Goal: Task Accomplishment & Management: Manage account settings

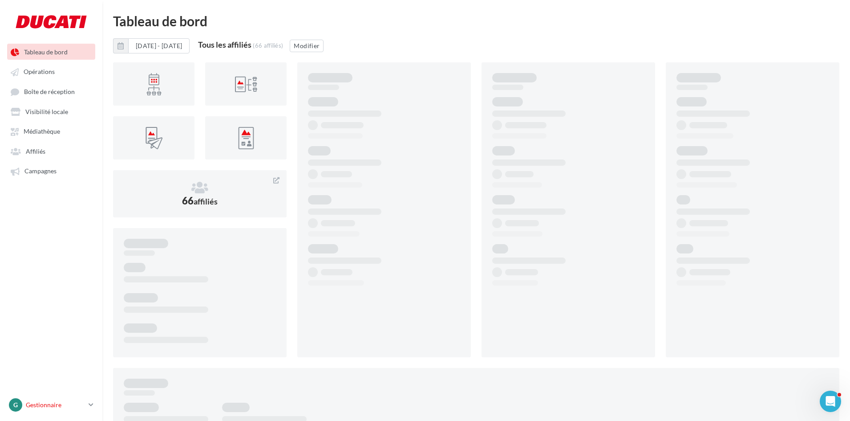
click at [45, 406] on p "Gestionnaire" at bounding box center [55, 404] width 59 height 9
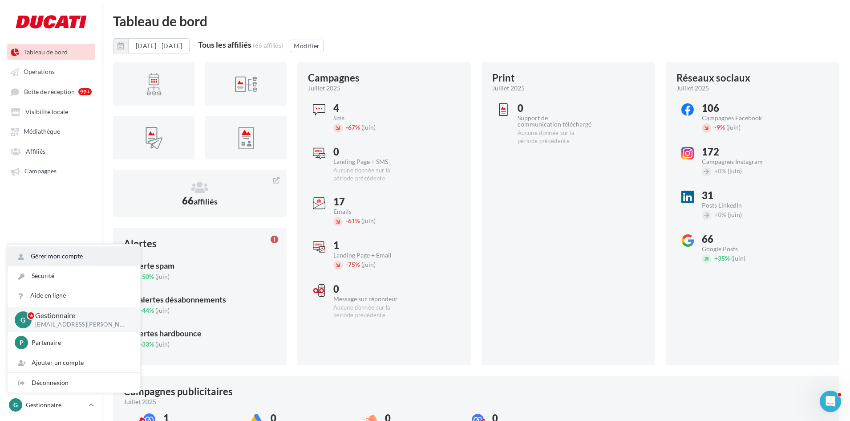
click at [63, 256] on link "Gérer mon compte" at bounding box center [74, 256] width 133 height 20
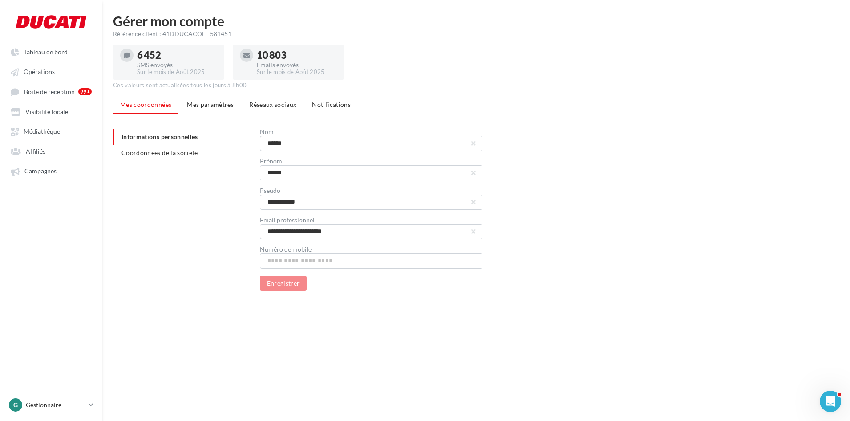
click at [292, 88] on div "Ces valeurs sont actualisées tous les jours à 8h00" at bounding box center [476, 85] width 726 height 8
click at [287, 103] on span "Réseaux sociaux" at bounding box center [272, 105] width 47 height 8
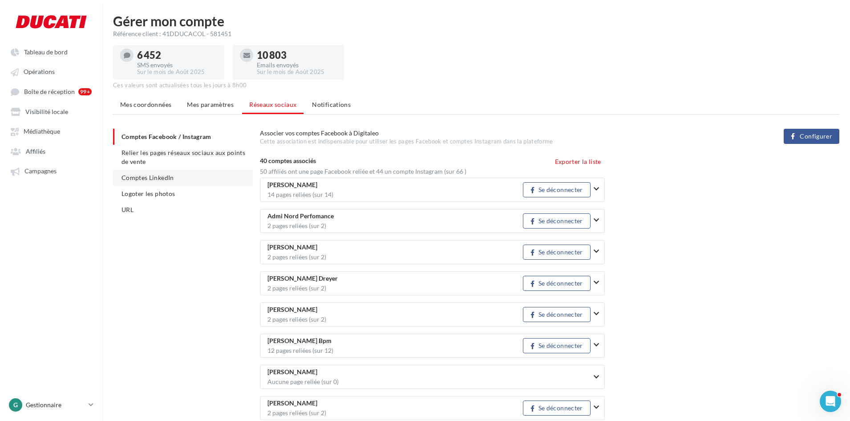
click at [190, 184] on li "Comptes LinkedIn" at bounding box center [183, 178] width 140 height 16
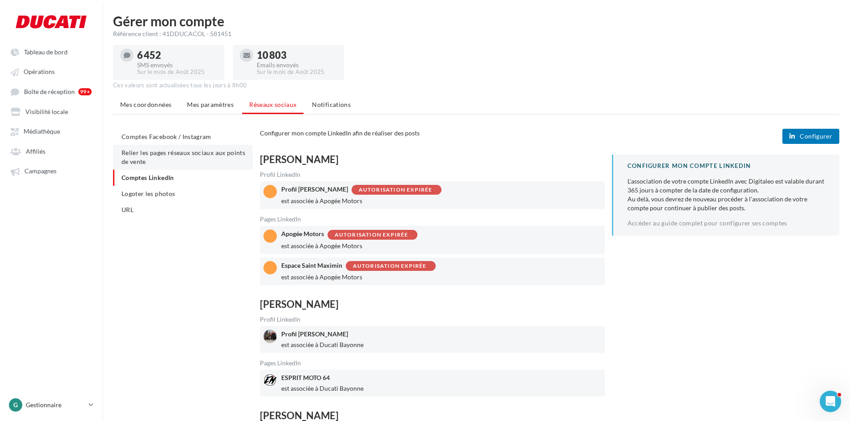
click at [193, 163] on li "Relier les pages réseaux sociaux aux points de vente" at bounding box center [183, 157] width 140 height 25
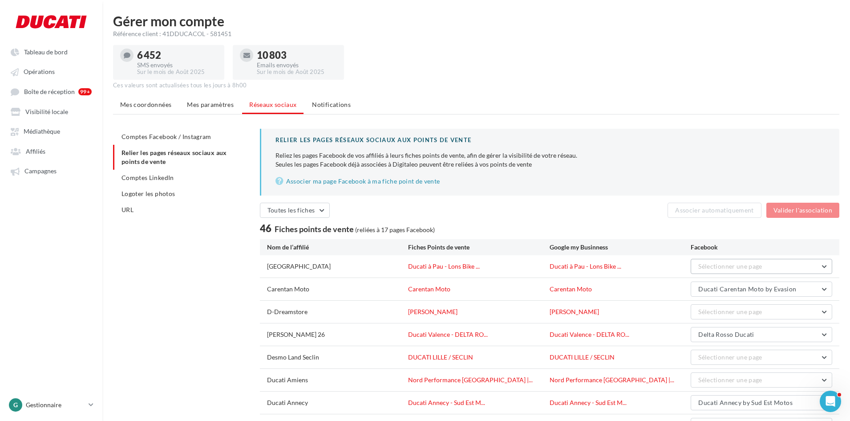
click at [725, 265] on span "Sélectionner une page" at bounding box center [730, 266] width 64 height 8
click at [740, 155] on div "Reliez les pages Facebook de vos affiliés à leurs fiches points de vente, afin …" at bounding box center [551, 155] width 550 height 9
click at [387, 176] on link "Associer ma page Facebook à ma fiche point de vente" at bounding box center [551, 181] width 550 height 11
click at [296, 209] on span "Toutes les fiches" at bounding box center [291, 210] width 48 height 8
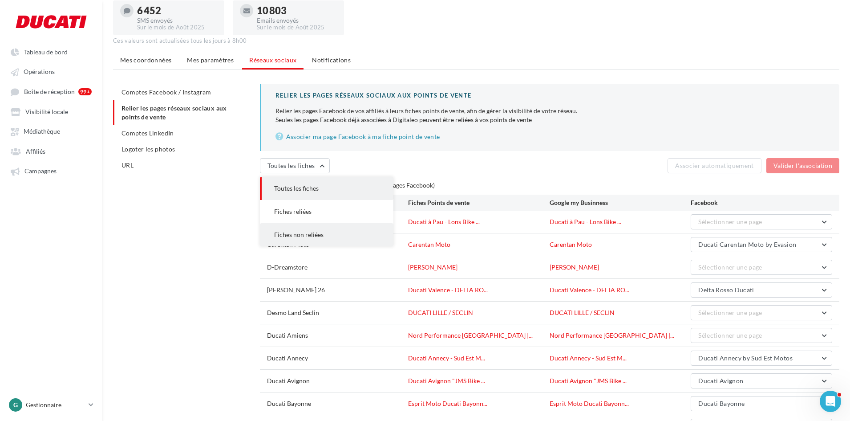
click at [317, 236] on span "Fiches non reliées" at bounding box center [298, 235] width 49 height 8
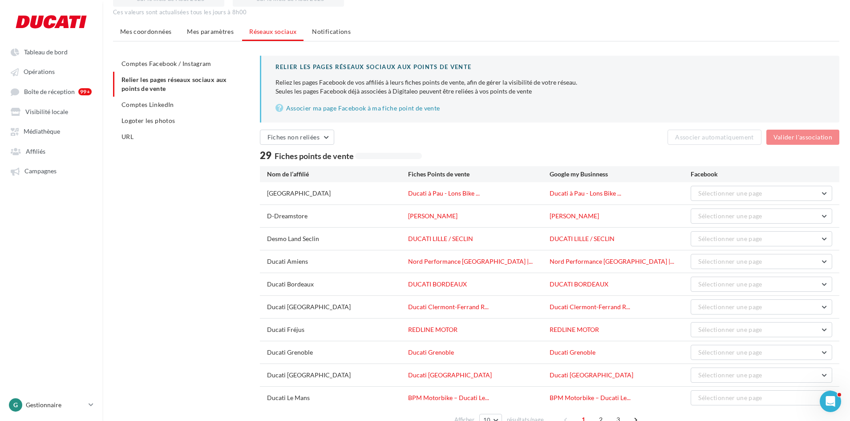
scroll to position [89, 0]
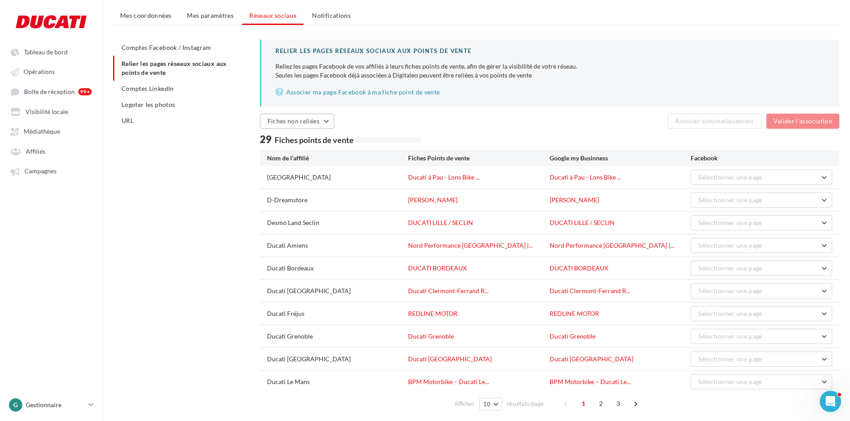
click at [312, 123] on span "Fiches non reliées" at bounding box center [293, 121] width 52 height 8
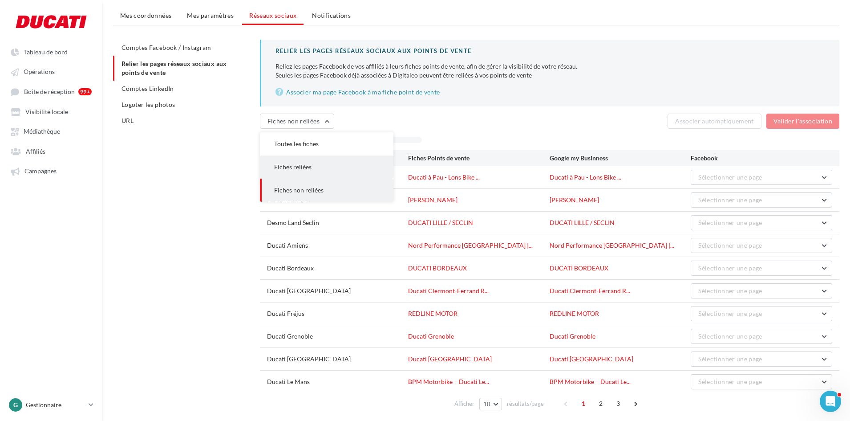
click at [296, 171] on button "Fiches reliées" at bounding box center [327, 166] width 134 height 23
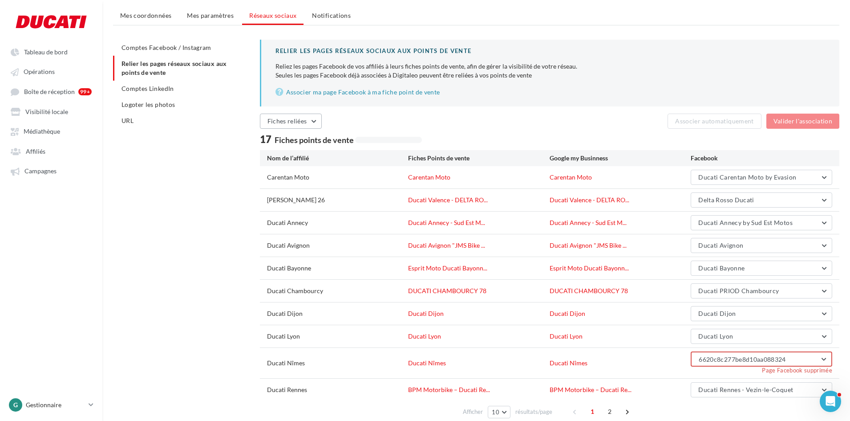
click at [295, 126] on button "Fiches reliées" at bounding box center [291, 120] width 62 height 15
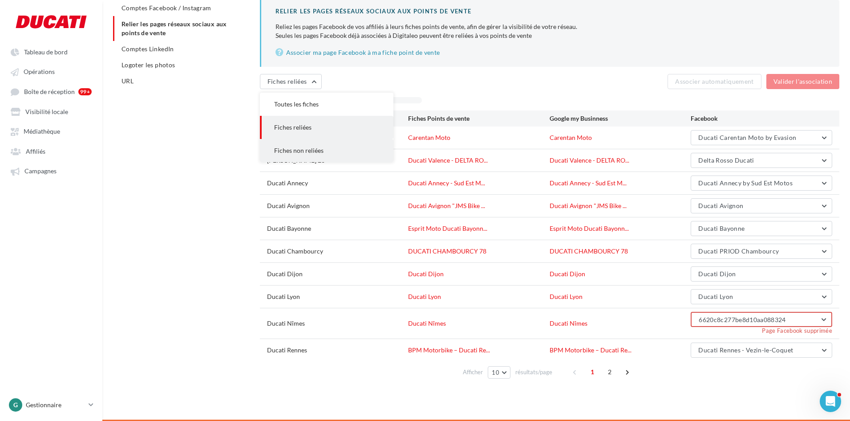
click at [315, 155] on button "Fiches non reliées" at bounding box center [327, 150] width 134 height 23
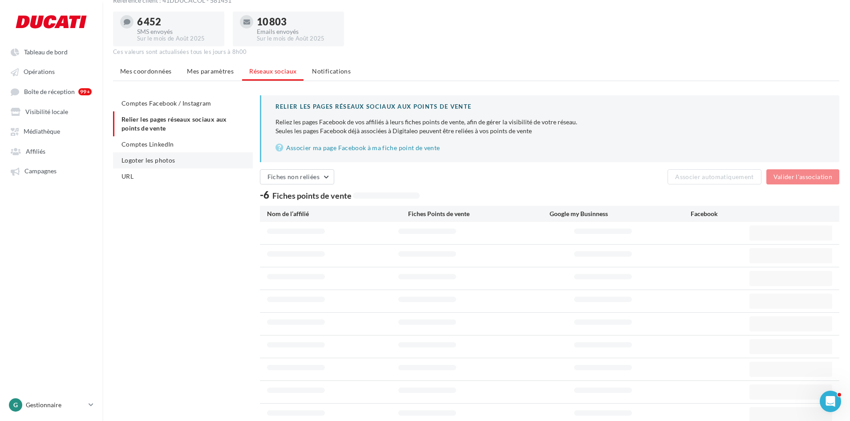
scroll to position [0, 0]
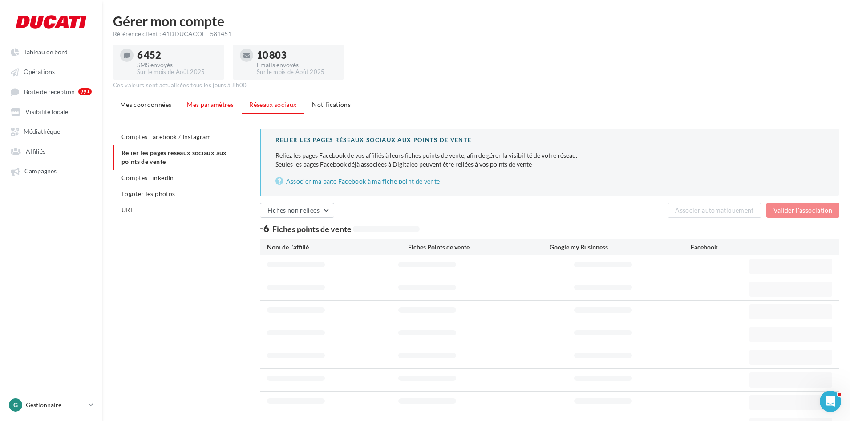
click at [217, 106] on span "Mes paramètres" at bounding box center [210, 105] width 47 height 8
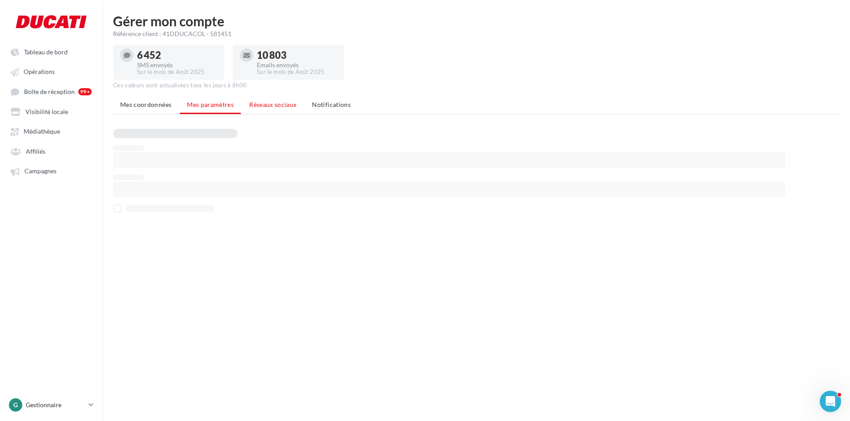
click at [268, 106] on span "Réseaux sociaux" at bounding box center [272, 105] width 47 height 8
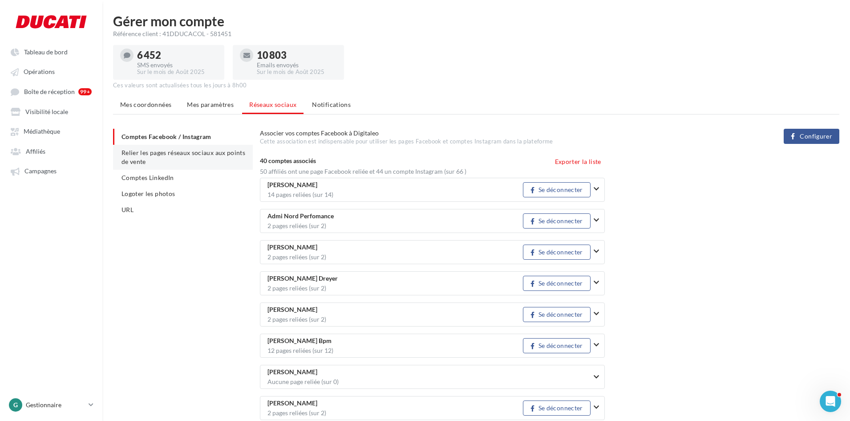
click at [190, 150] on span "Relier les pages réseaux sociaux aux points de vente" at bounding box center [184, 157] width 124 height 16
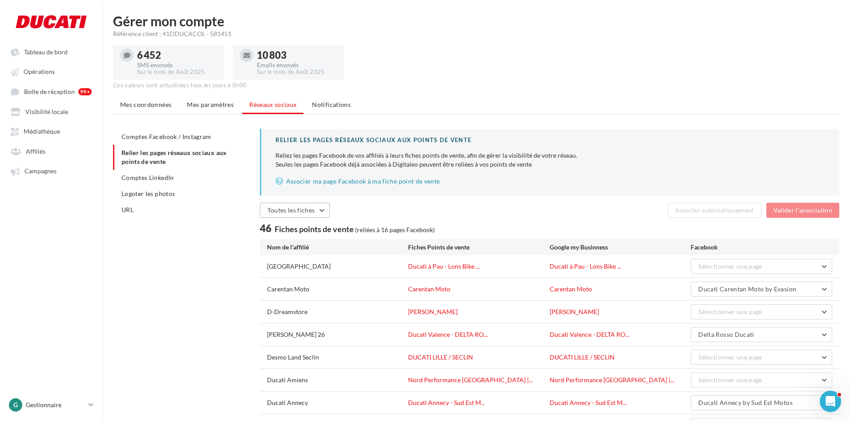
click at [307, 211] on span "Toutes les fiches" at bounding box center [291, 210] width 48 height 8
click at [306, 282] on span "Fiches non reliées" at bounding box center [298, 279] width 49 height 8
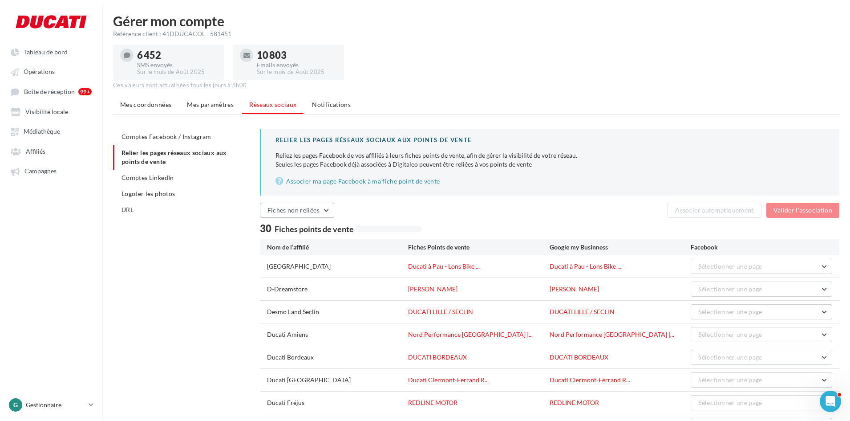
click at [283, 212] on span "Fiches non reliées" at bounding box center [293, 210] width 52 height 8
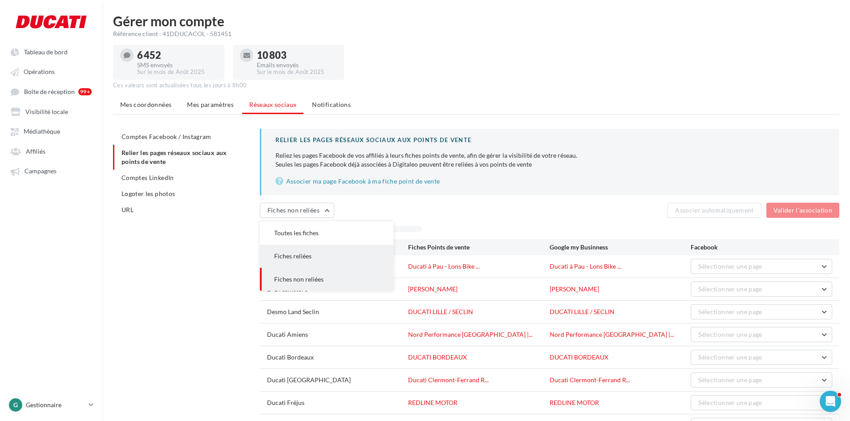
click at [293, 255] on span "Fiches reliées" at bounding box center [292, 256] width 37 height 8
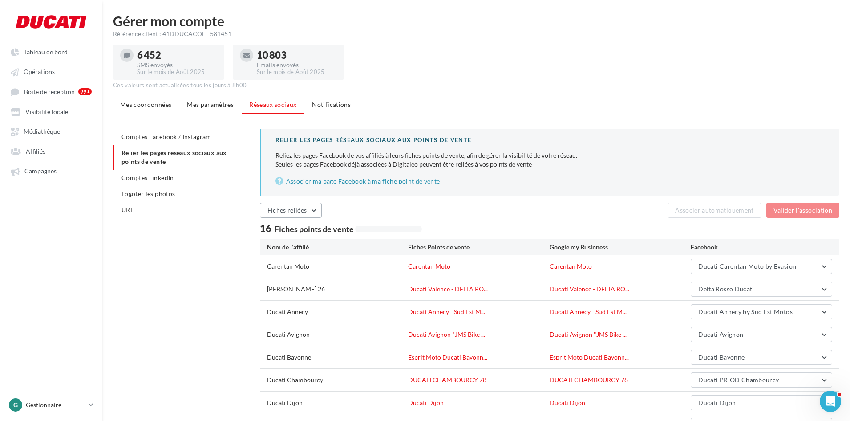
click at [270, 205] on button "Fiches reliées" at bounding box center [291, 210] width 62 height 15
click at [292, 233] on span "Toutes les fiches" at bounding box center [296, 233] width 45 height 8
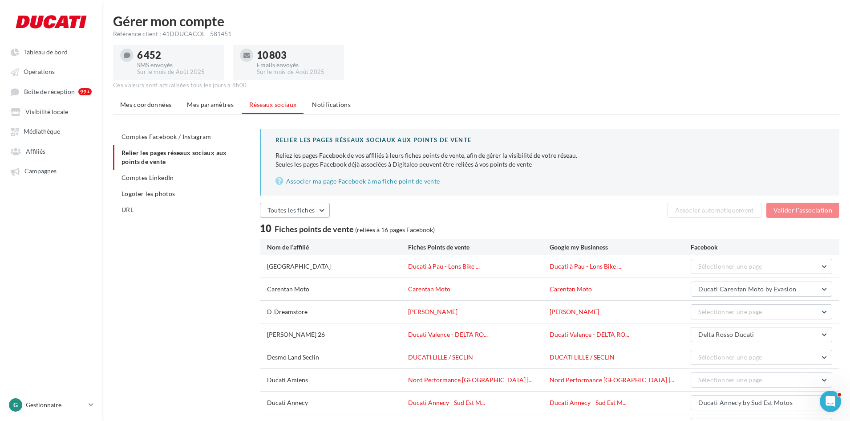
click at [305, 214] on span "Toutes les fiches" at bounding box center [291, 210] width 48 height 8
click at [302, 251] on button "Fiches reliées" at bounding box center [327, 255] width 134 height 23
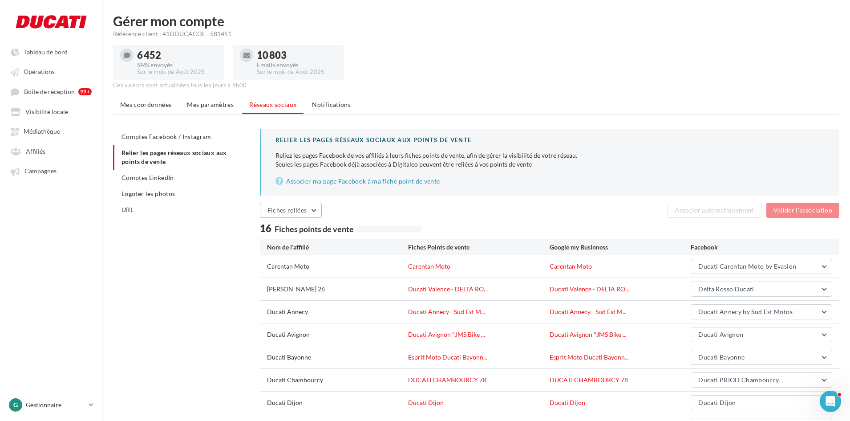
click at [300, 215] on button "Fiches reliées" at bounding box center [291, 210] width 62 height 15
click at [310, 238] on button "Toutes les fiches" at bounding box center [327, 232] width 134 height 23
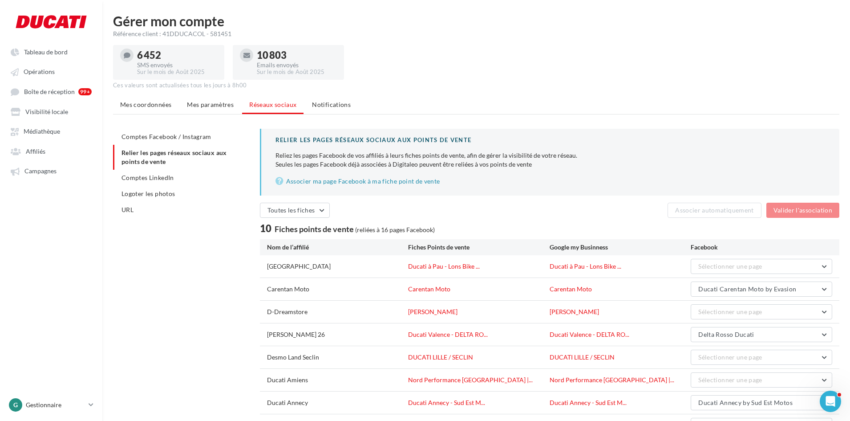
click at [150, 157] on ul "Comptes Facebook / Instagram Relier les pages réseaux sociaux aux points de ven…" at bounding box center [183, 173] width 140 height 89
click at [161, 152] on ul "Comptes Facebook / Instagram Relier les pages réseaux sociaux aux points de ven…" at bounding box center [183, 173] width 140 height 89
click at [231, 109] on li "Mes paramètres" at bounding box center [210, 105] width 61 height 16
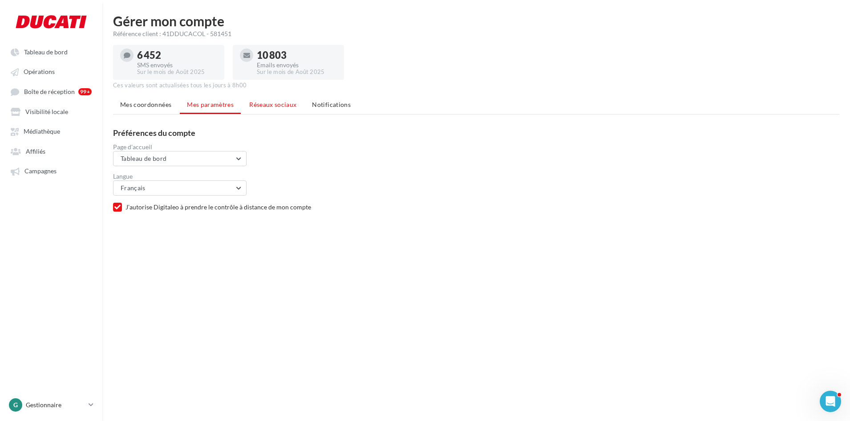
click at [276, 105] on span "Réseaux sociaux" at bounding box center [272, 105] width 47 height 8
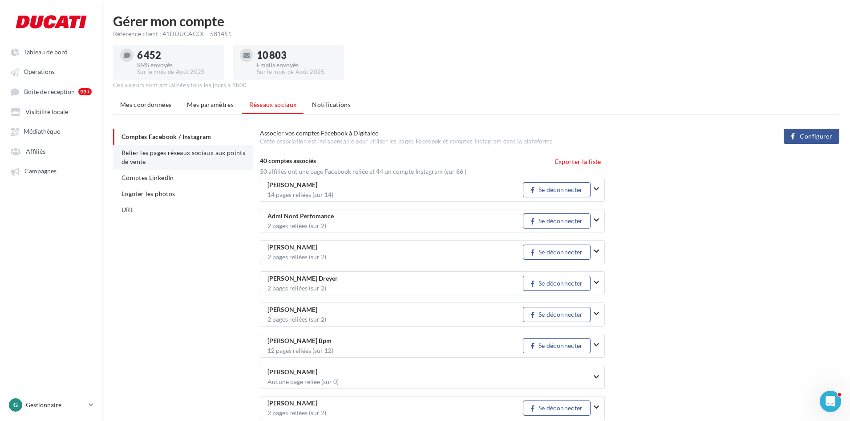
click at [180, 163] on li "Relier les pages réseaux sociaux aux points de vente" at bounding box center [183, 157] width 140 height 25
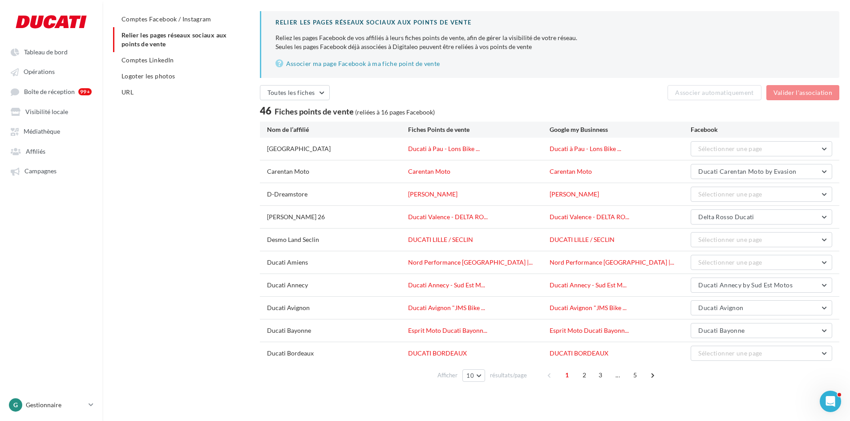
scroll to position [121, 0]
